Goal: Transaction & Acquisition: Purchase product/service

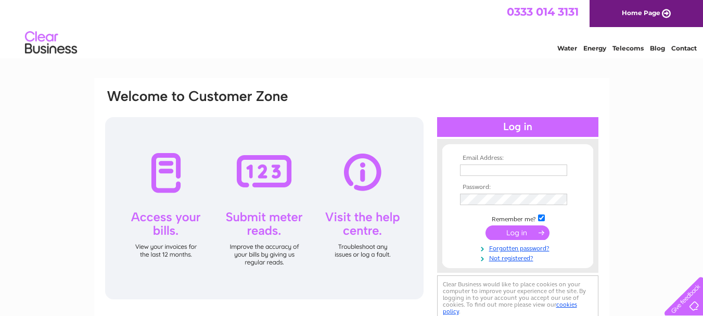
type input "[EMAIL_ADDRESS][DOMAIN_NAME]"
click at [517, 231] on input "submit" at bounding box center [517, 232] width 64 height 15
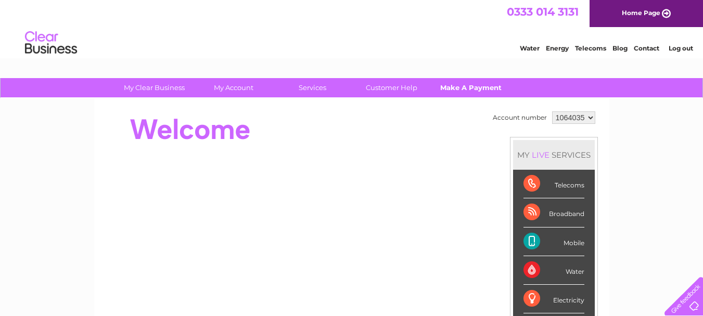
click at [465, 83] on link "Make A Payment" at bounding box center [470, 87] width 86 height 19
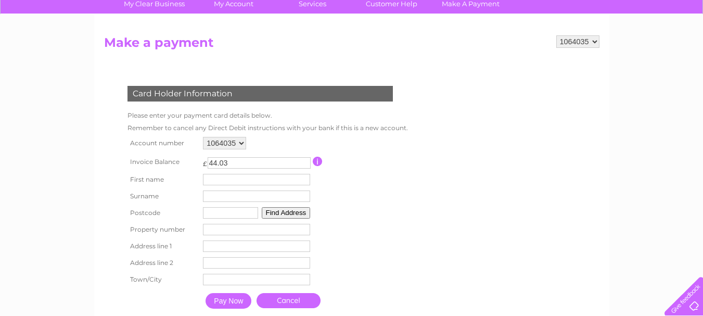
scroll to position [82, 0]
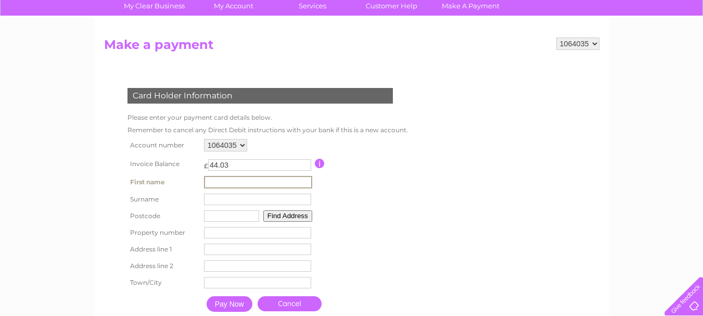
click at [220, 183] on input "text" at bounding box center [258, 182] width 108 height 12
type input "steven"
type input "bailey"
type input "EX6 7QU"
type input "Bramble Cottage"
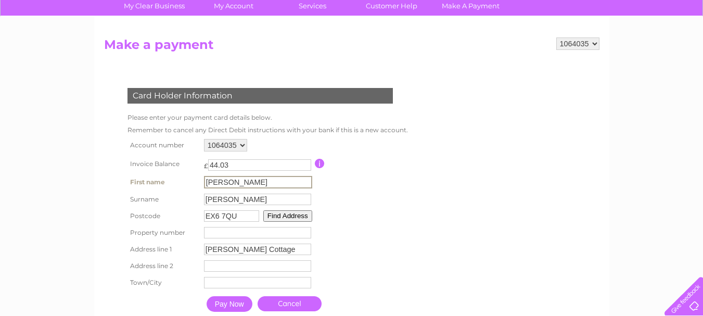
type input "Higher Ashton"
type input "EXETER"
click at [305, 234] on input "-1" at bounding box center [257, 232] width 107 height 11
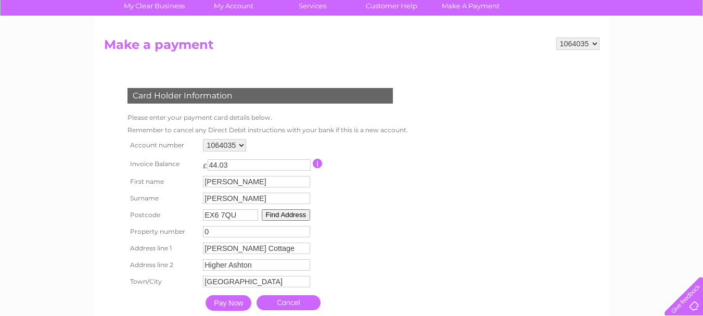
type input "0"
click at [304, 229] on input "0" at bounding box center [256, 231] width 107 height 11
click at [219, 301] on input "Pay Now" at bounding box center [228, 303] width 46 height 16
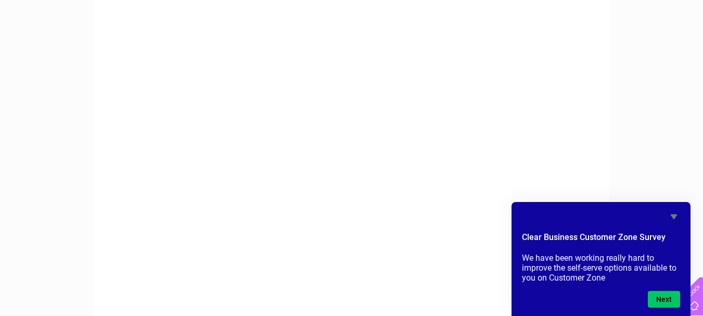
scroll to position [309, 0]
click at [675, 214] on icon "Hide survey" at bounding box center [673, 216] width 6 height 5
